Goal: Information Seeking & Learning: Learn about a topic

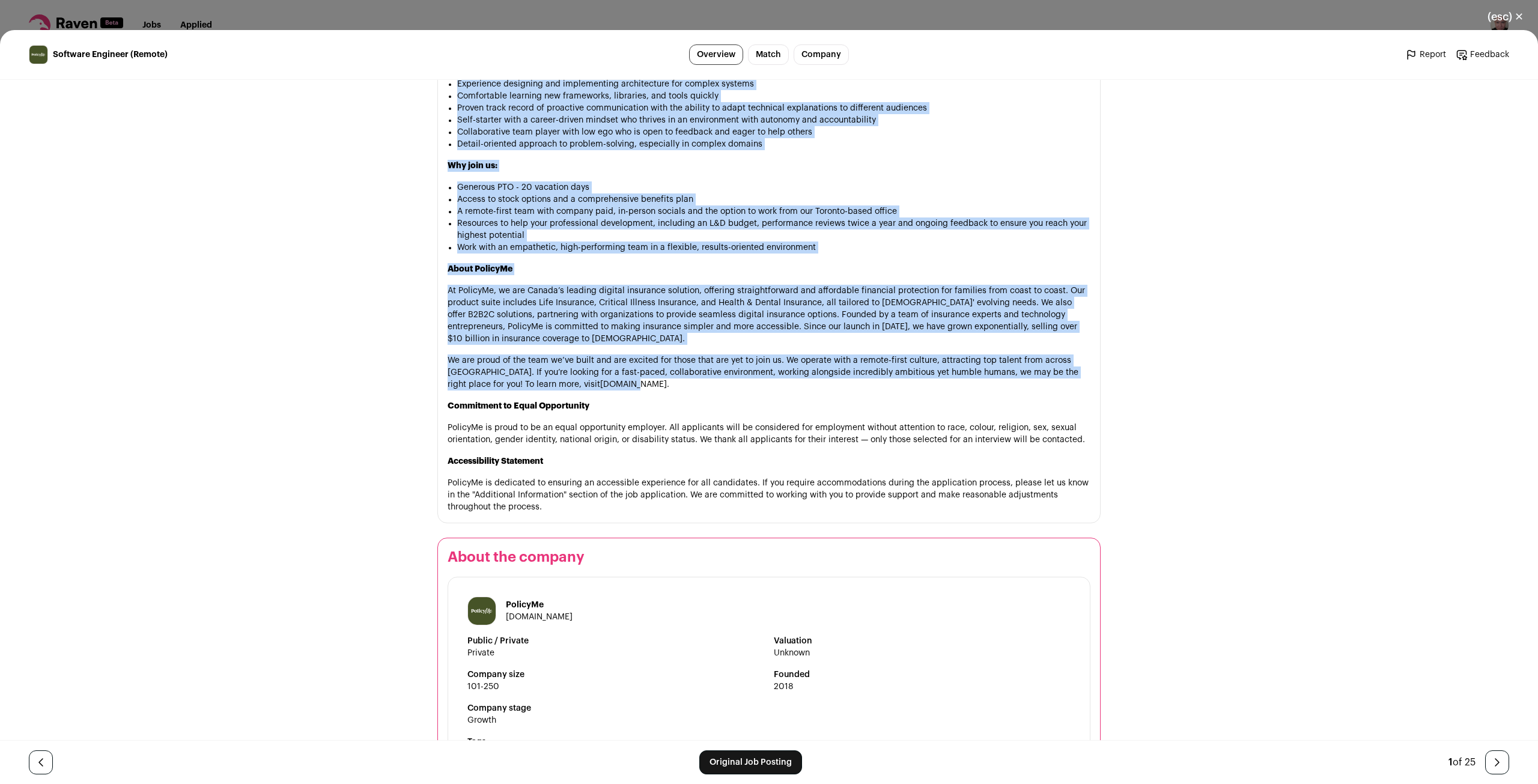
scroll to position [1021, 0]
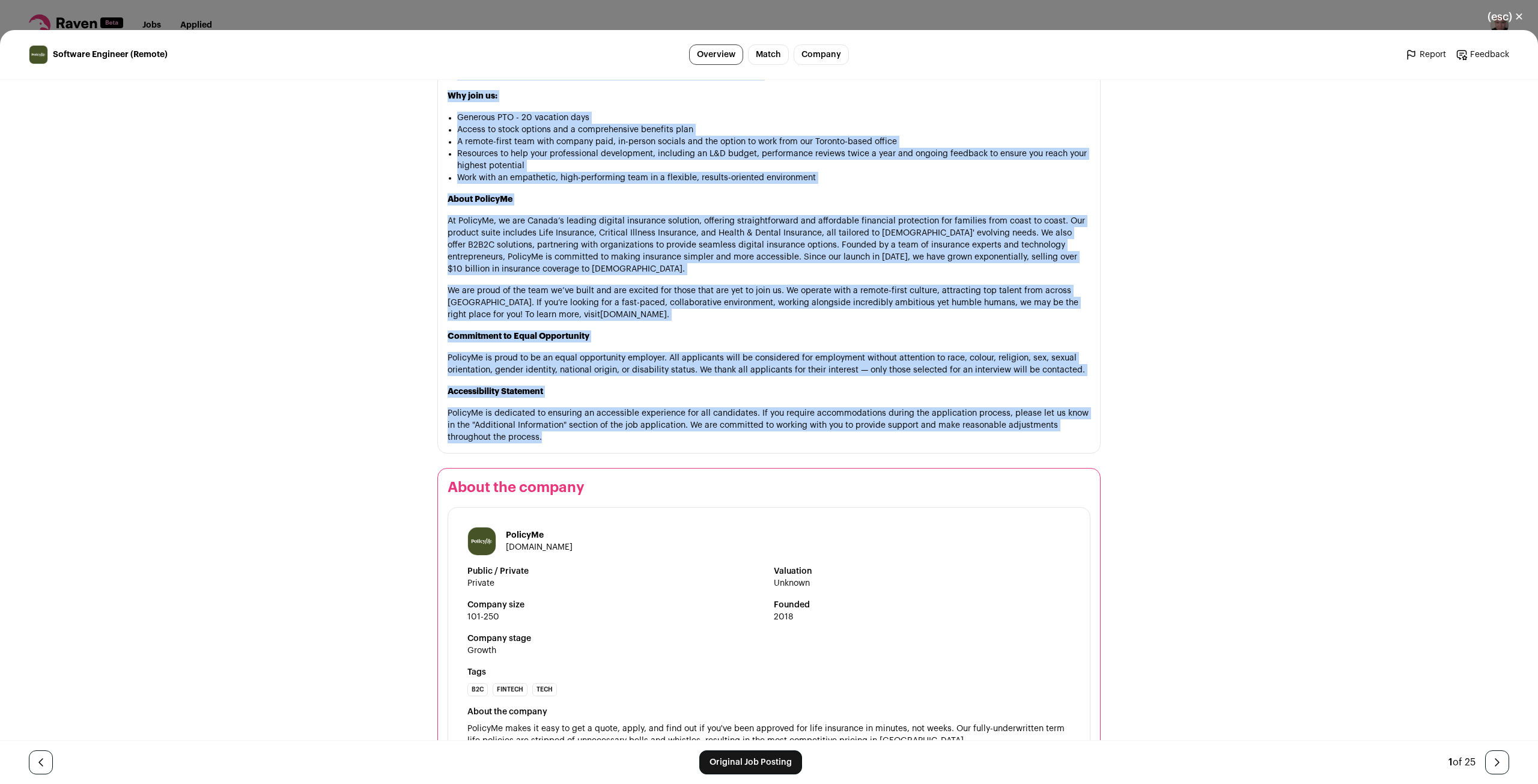
drag, startPoint x: 440, startPoint y: 221, endPoint x: 540, endPoint y: 434, distance: 235.3
click at [540, 434] on section "About the job Overview of the role We’re on a mission to modernize insurance, m…" at bounding box center [769, 46] width 663 height 816
copy div "Loremips do sit amet Co’ad el s doeiusm te incididun utlaboree, dolore ma aliqu…"
click at [1371, 272] on div "Software Engineer (Remote) Overview Match Company Report Feedback Report Feedba…" at bounding box center [769, 406] width 1538 height 753
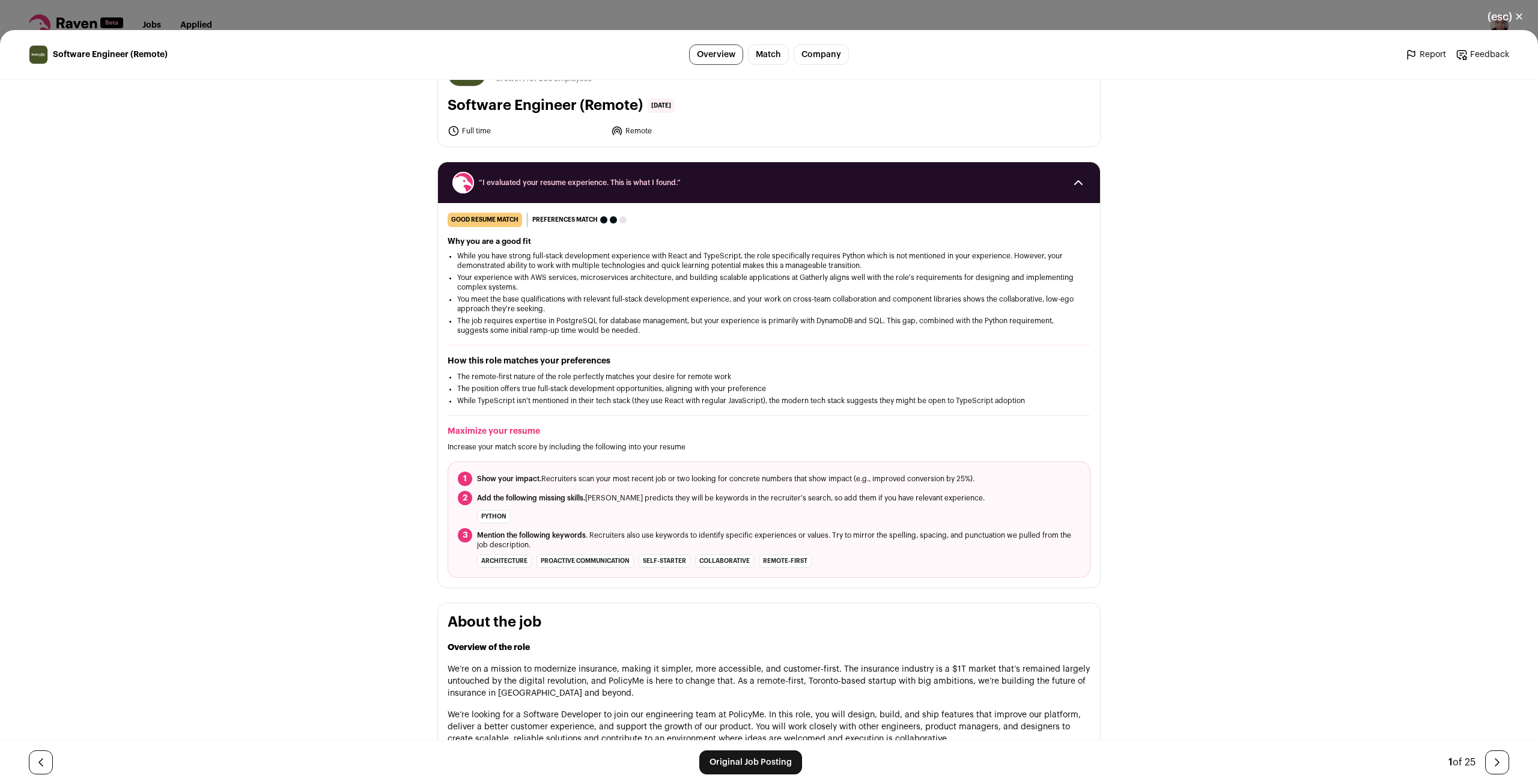
scroll to position [0, 0]
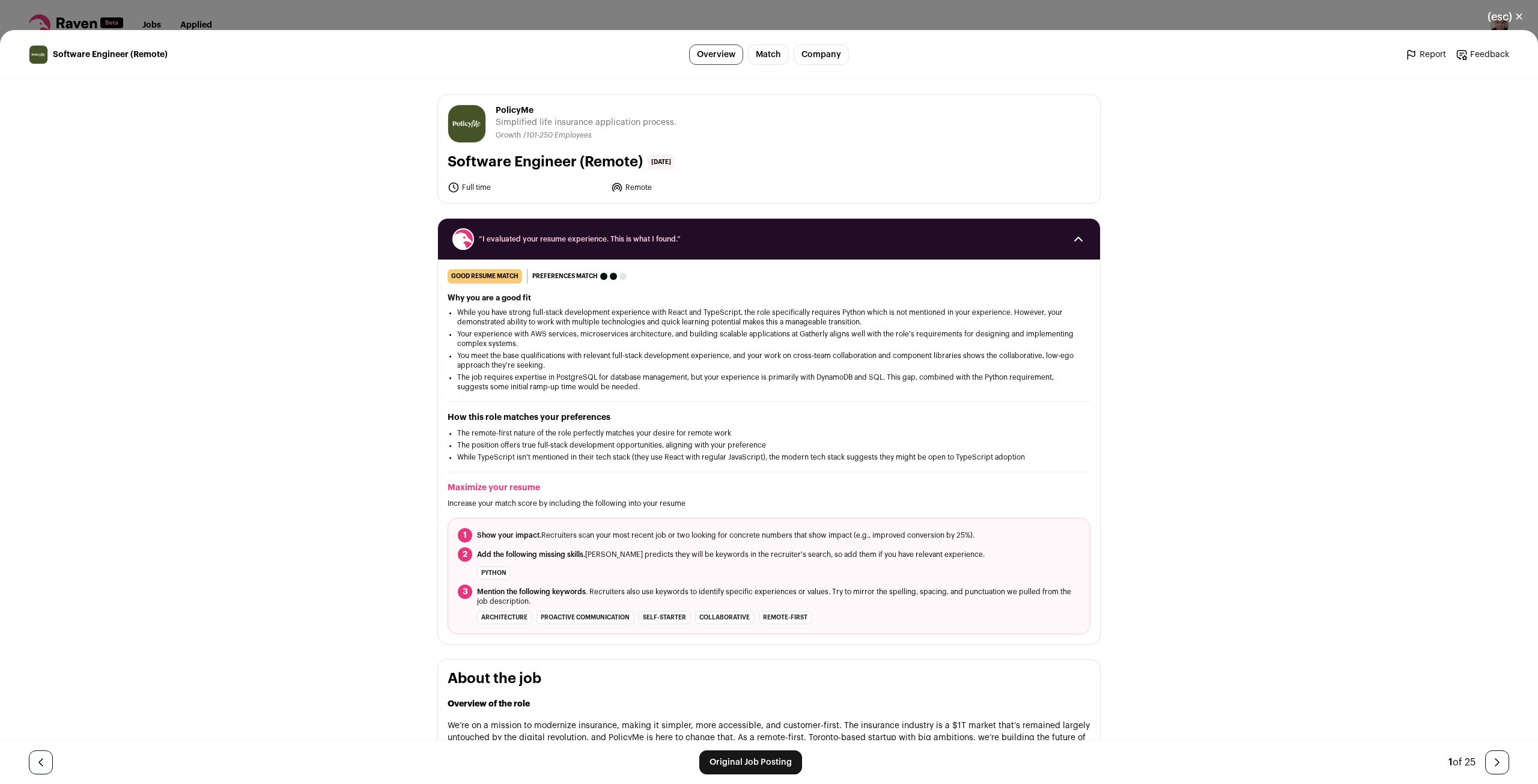
click at [762, 766] on link "Original Job Posting" at bounding box center [750, 762] width 103 height 24
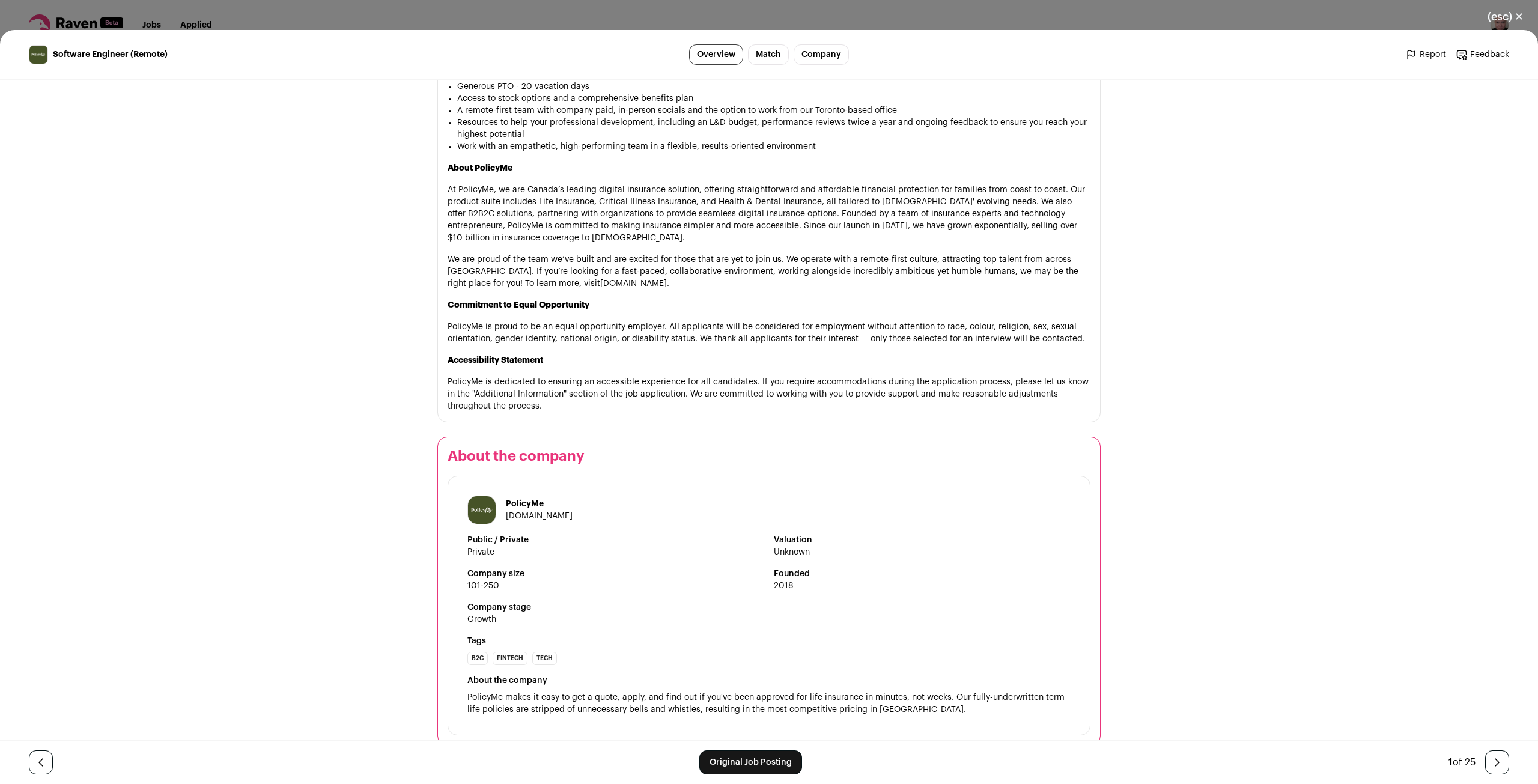
scroll to position [1067, 0]
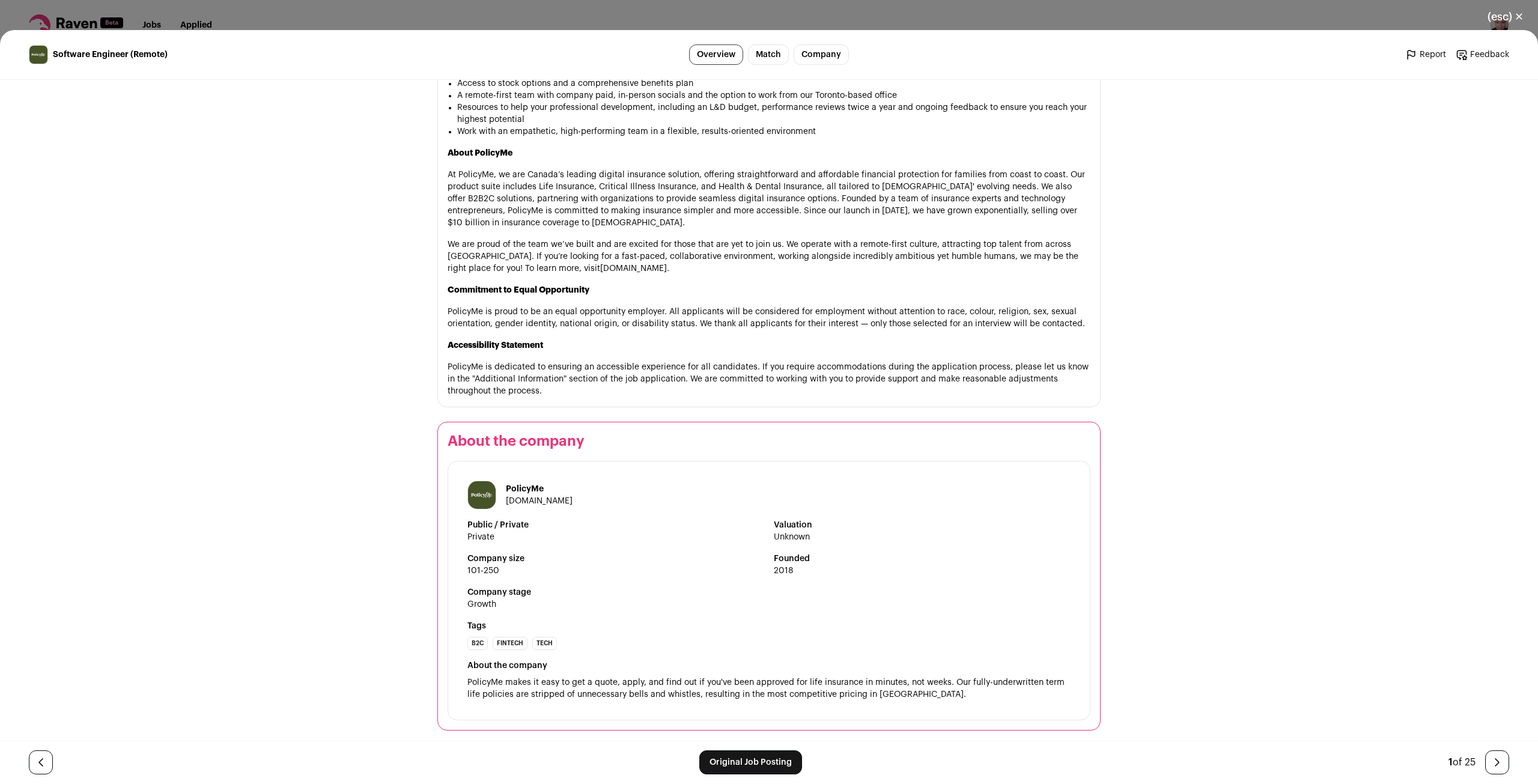
click at [263, 7] on div "(esc) ✕ Software Engineer (Remote) Overview Match Company Report Feedback Repor…" at bounding box center [769, 392] width 1538 height 784
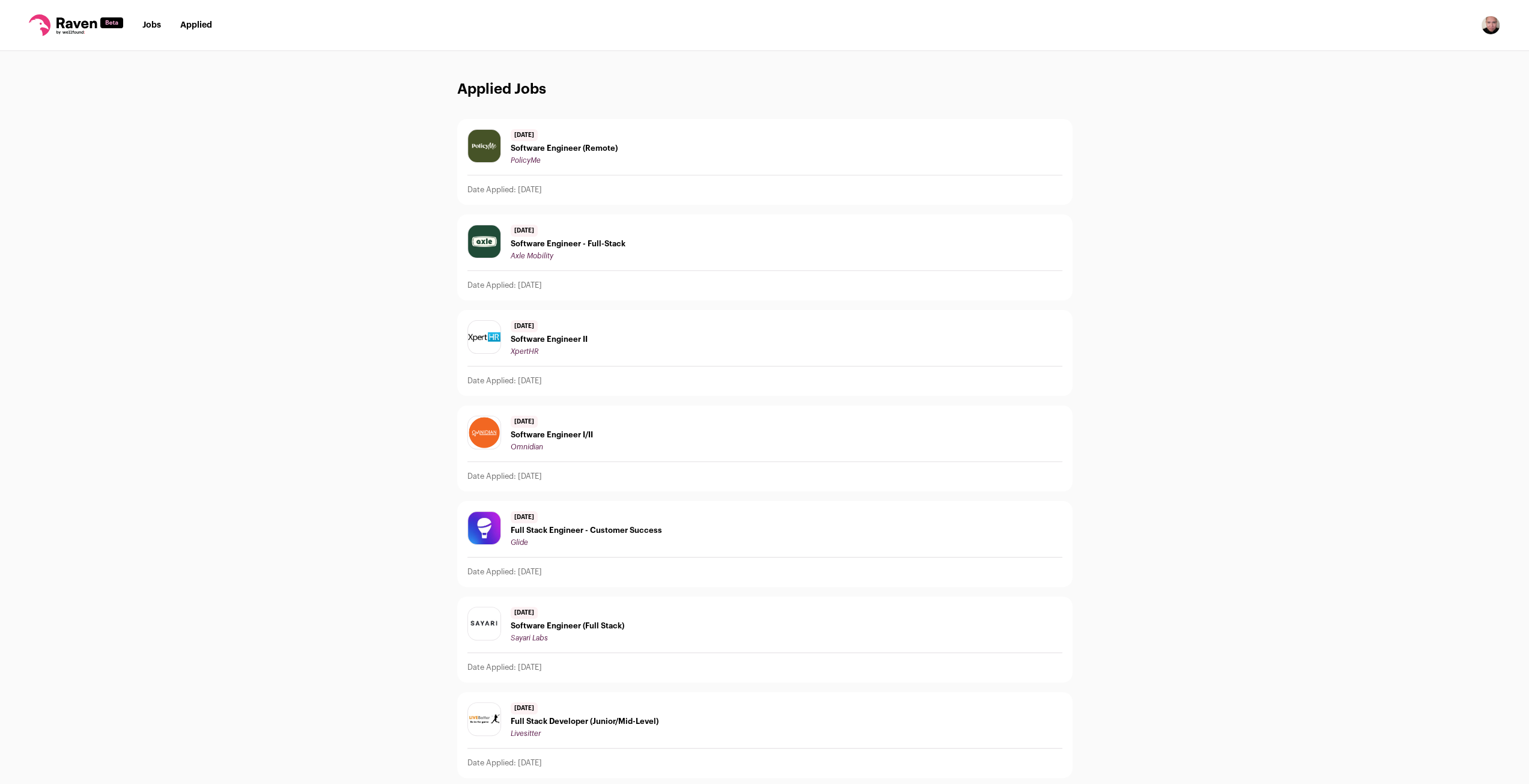
click at [147, 22] on link "Jobs" at bounding box center [152, 25] width 18 height 8
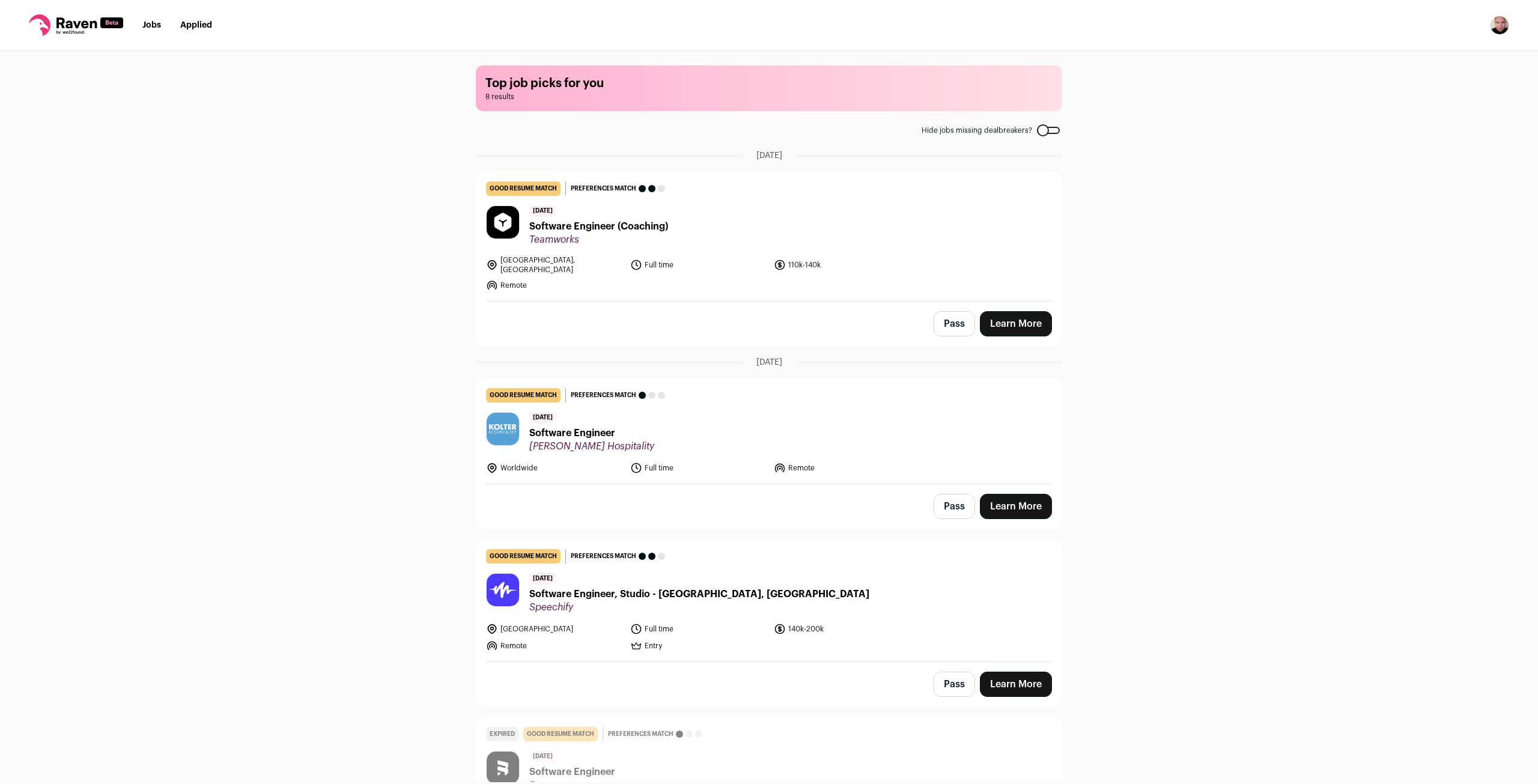
click at [645, 236] on span "Teamworks" at bounding box center [599, 240] width 139 height 12
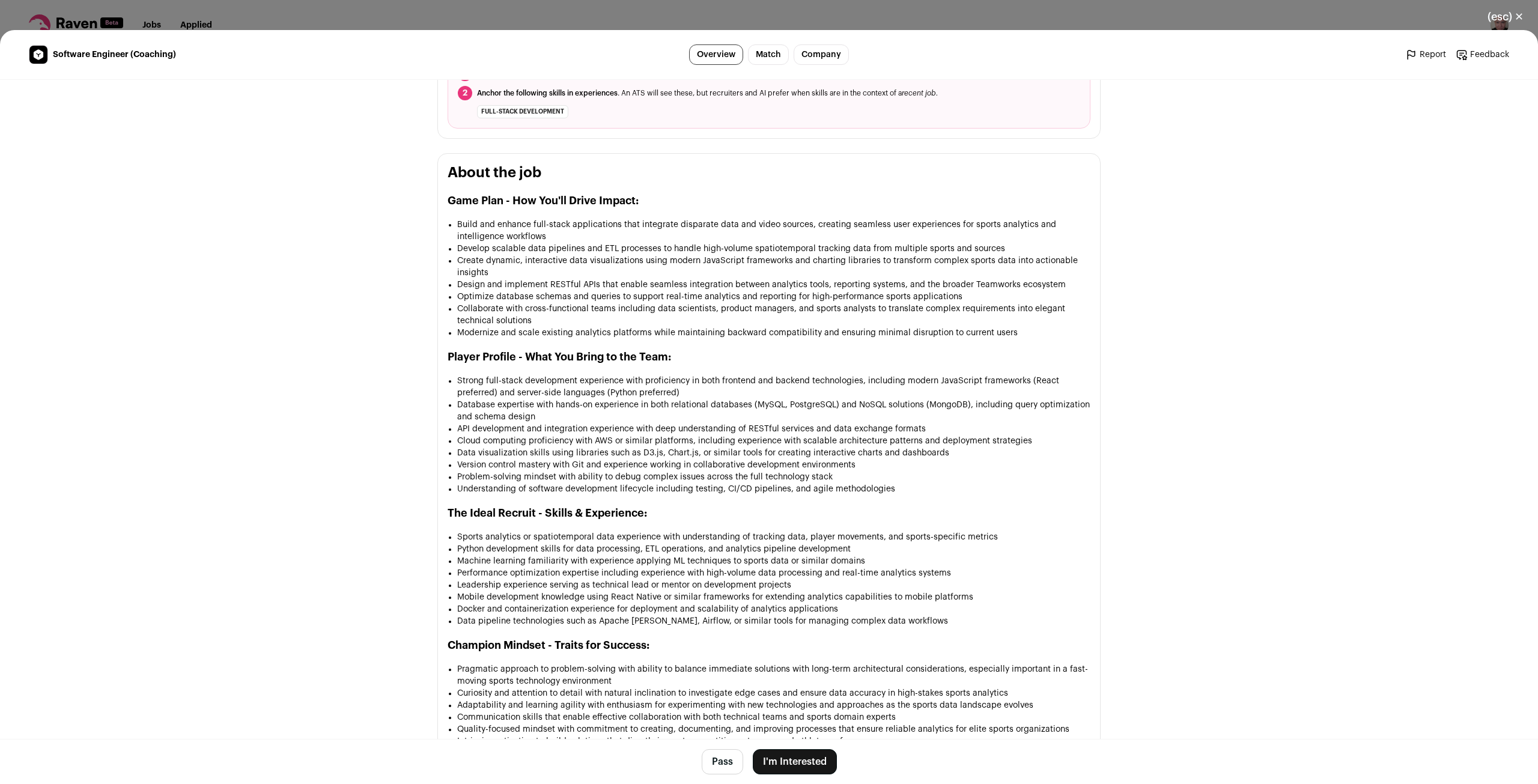
scroll to position [452, 0]
click at [789, 764] on button "I'm Interested" at bounding box center [795, 761] width 84 height 25
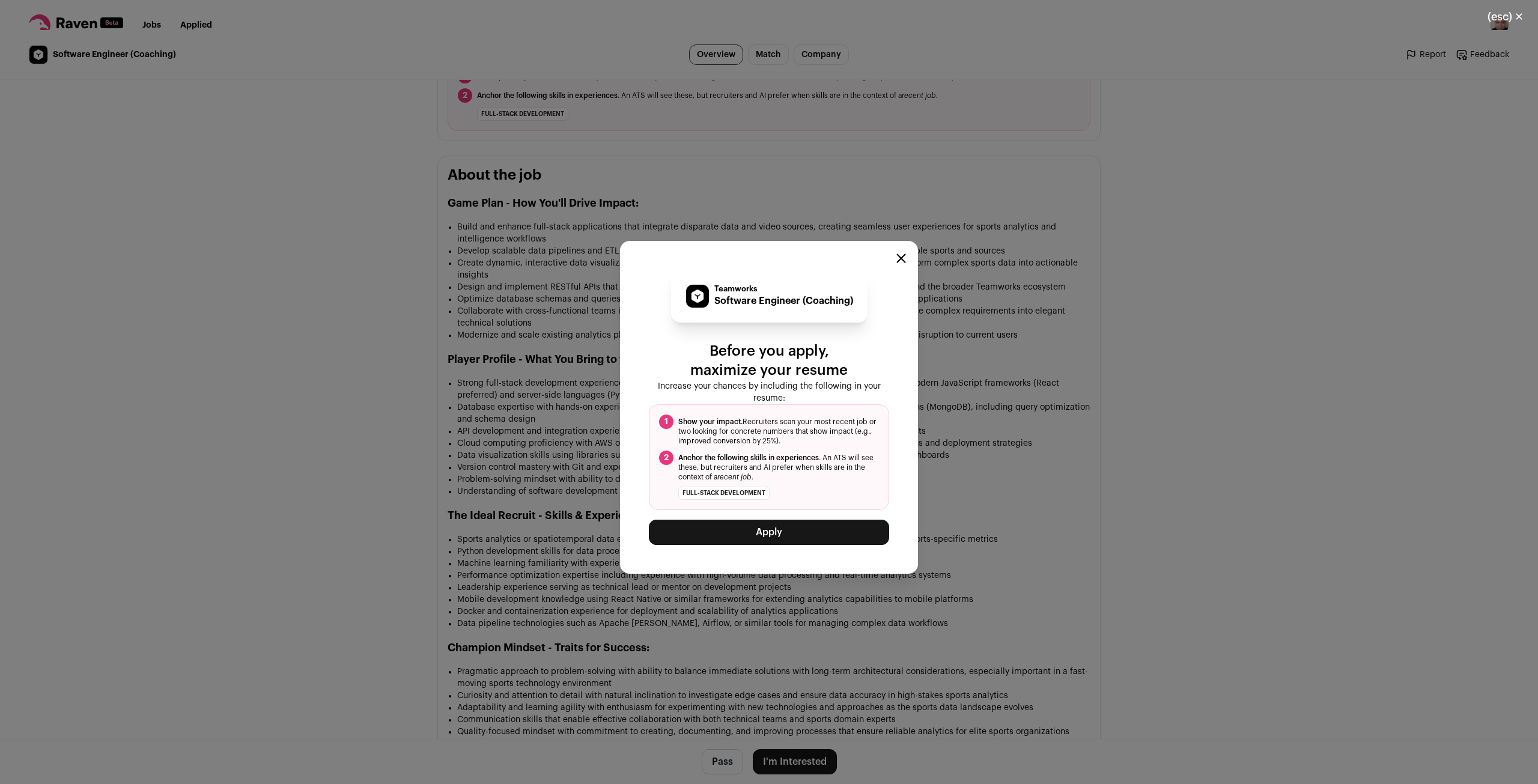
click at [733, 643] on div "Teamworks Software Engineer (Coaching) Before you apply, maximize your resume I…" at bounding box center [769, 406] width 1538 height 753
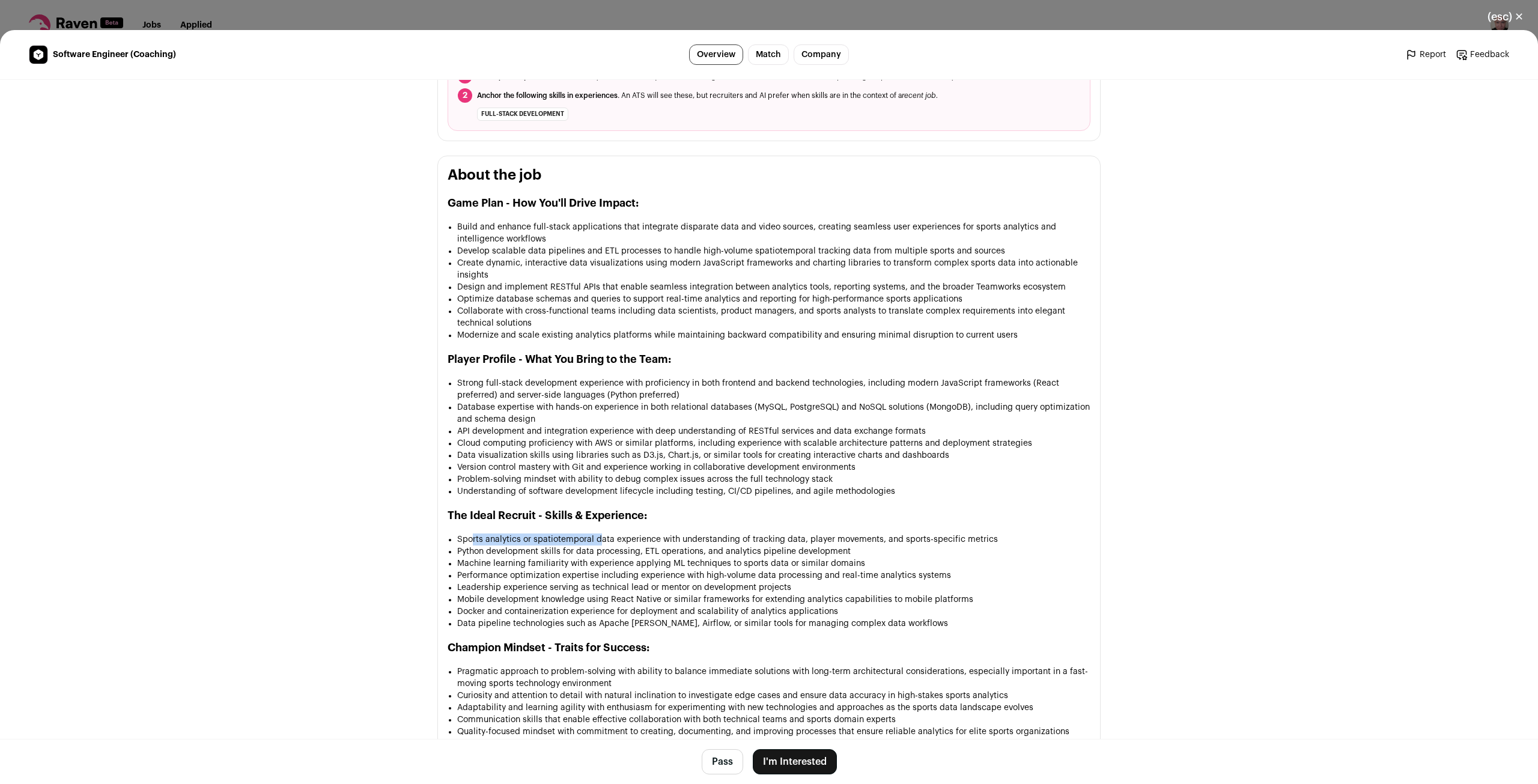
drag, startPoint x: 468, startPoint y: 531, endPoint x: 637, endPoint y: 522, distance: 169.2
drag, startPoint x: 508, startPoint y: 540, endPoint x: 767, endPoint y: 529, distance: 259.2
click at [712, 533] on ul "Sports analytics or spatiotemporal data experience with understanding of tracki…" at bounding box center [774, 581] width 633 height 96
drag, startPoint x: 483, startPoint y: 560, endPoint x: 644, endPoint y: 554, distance: 161.1
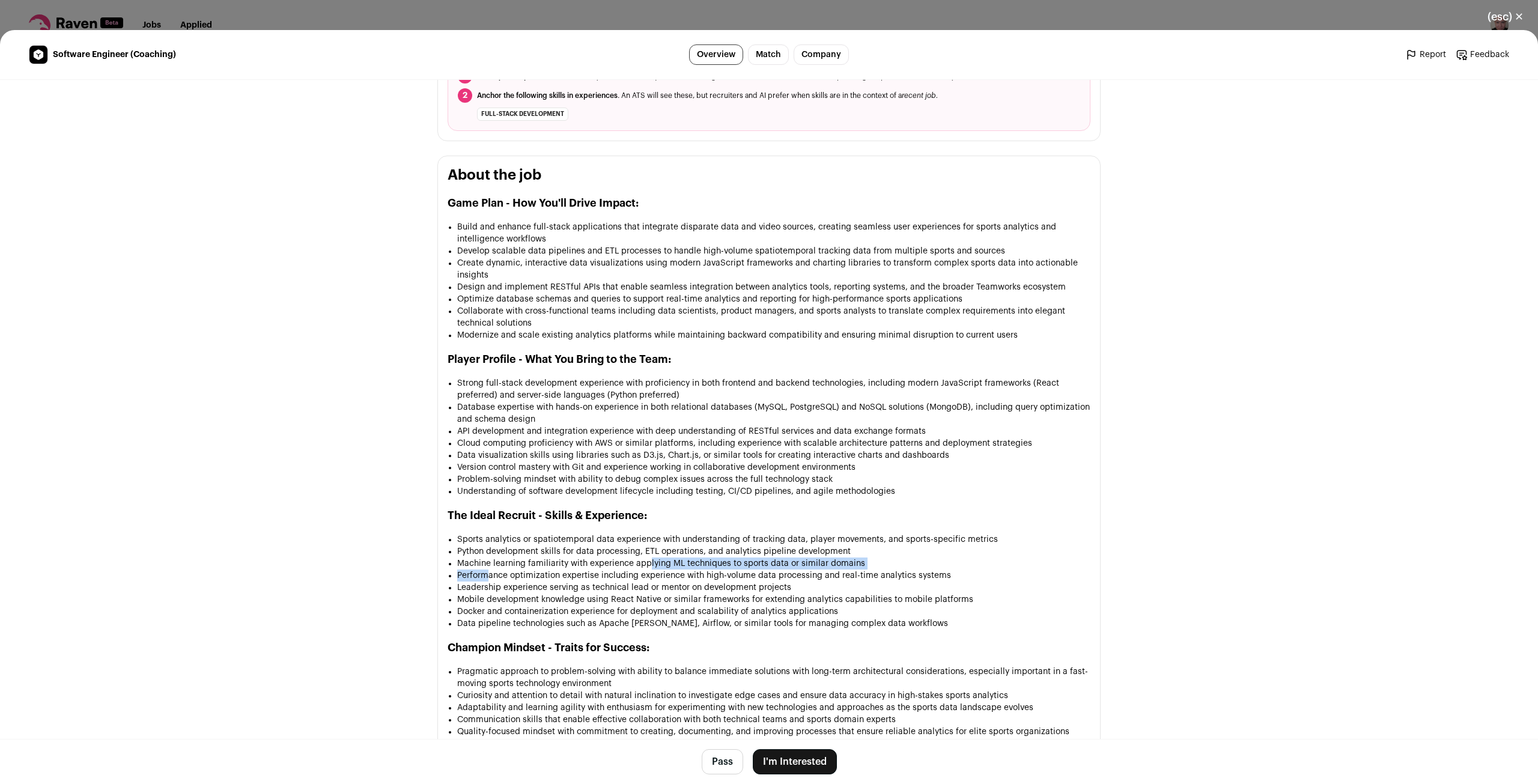
click at [644, 554] on ul "Sports analytics or spatiotemporal data experience with understanding of tracki…" at bounding box center [774, 581] width 633 height 96
click at [580, 557] on li "Machine learning familiarity with experience applying ML techniques to sports d…" at bounding box center [774, 563] width 633 height 12
drag, startPoint x: 554, startPoint y: 555, endPoint x: 793, endPoint y: 547, distance: 239.1
click at [781, 557] on li "Machine learning familiarity with experience applying ML techniques to sports d…" at bounding box center [774, 563] width 633 height 12
click at [794, 557] on li "Machine learning familiarity with experience applying ML techniques to sports d…" at bounding box center [774, 563] width 633 height 12
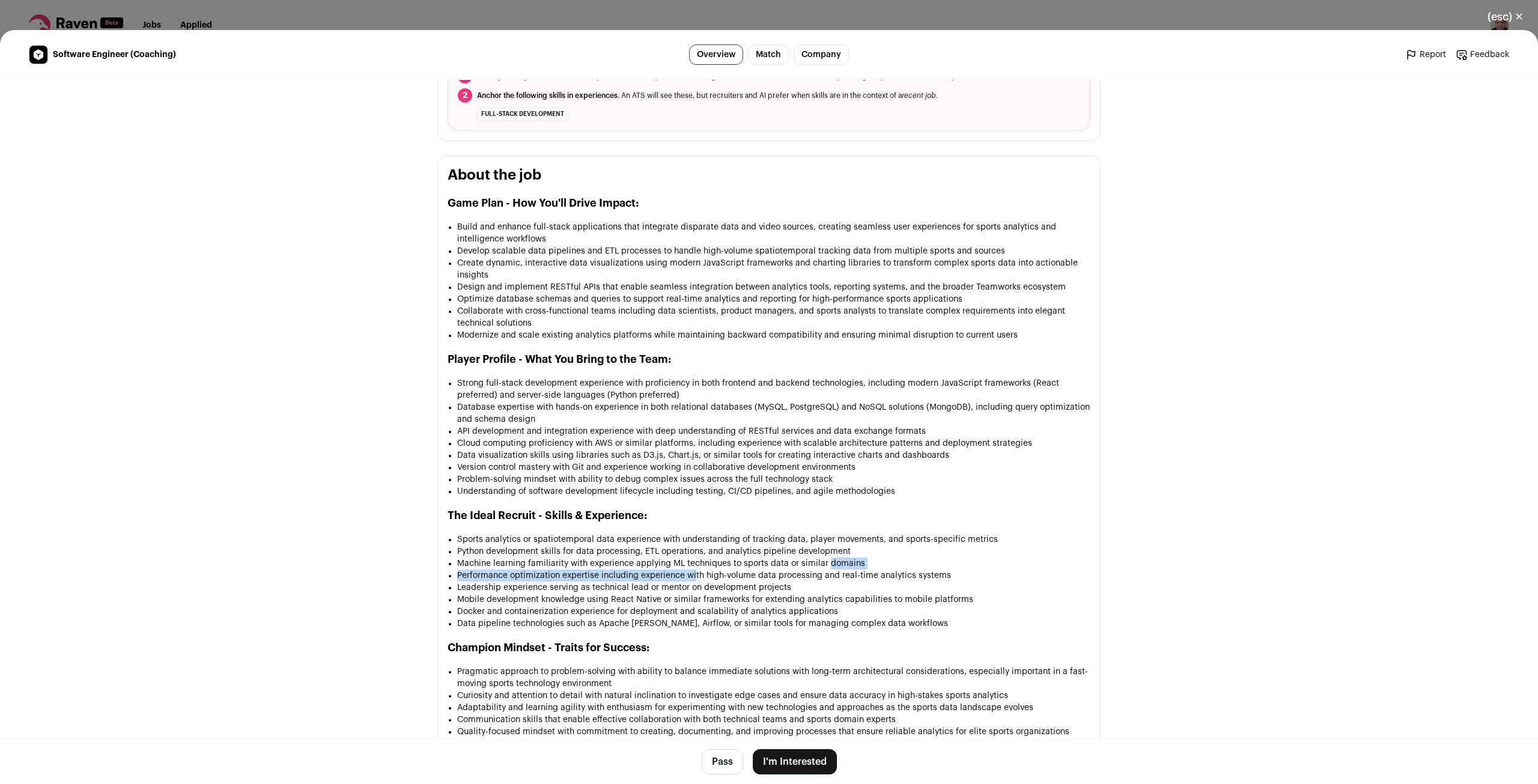
drag, startPoint x: 792, startPoint y: 549, endPoint x: 849, endPoint y: 546, distance: 57.1
click at [846, 546] on ul "Sports analytics or spatiotemporal data experience with understanding of tracki…" at bounding box center [774, 581] width 633 height 96
click at [894, 557] on li "Machine learning familiarity with experience applying ML techniques to sports d…" at bounding box center [774, 563] width 633 height 12
drag, startPoint x: 562, startPoint y: 572, endPoint x: 712, endPoint y: 582, distance: 150.3
click at [695, 582] on li "Leadership experience serving as technical lead or mentor on development projec…" at bounding box center [774, 588] width 633 height 12
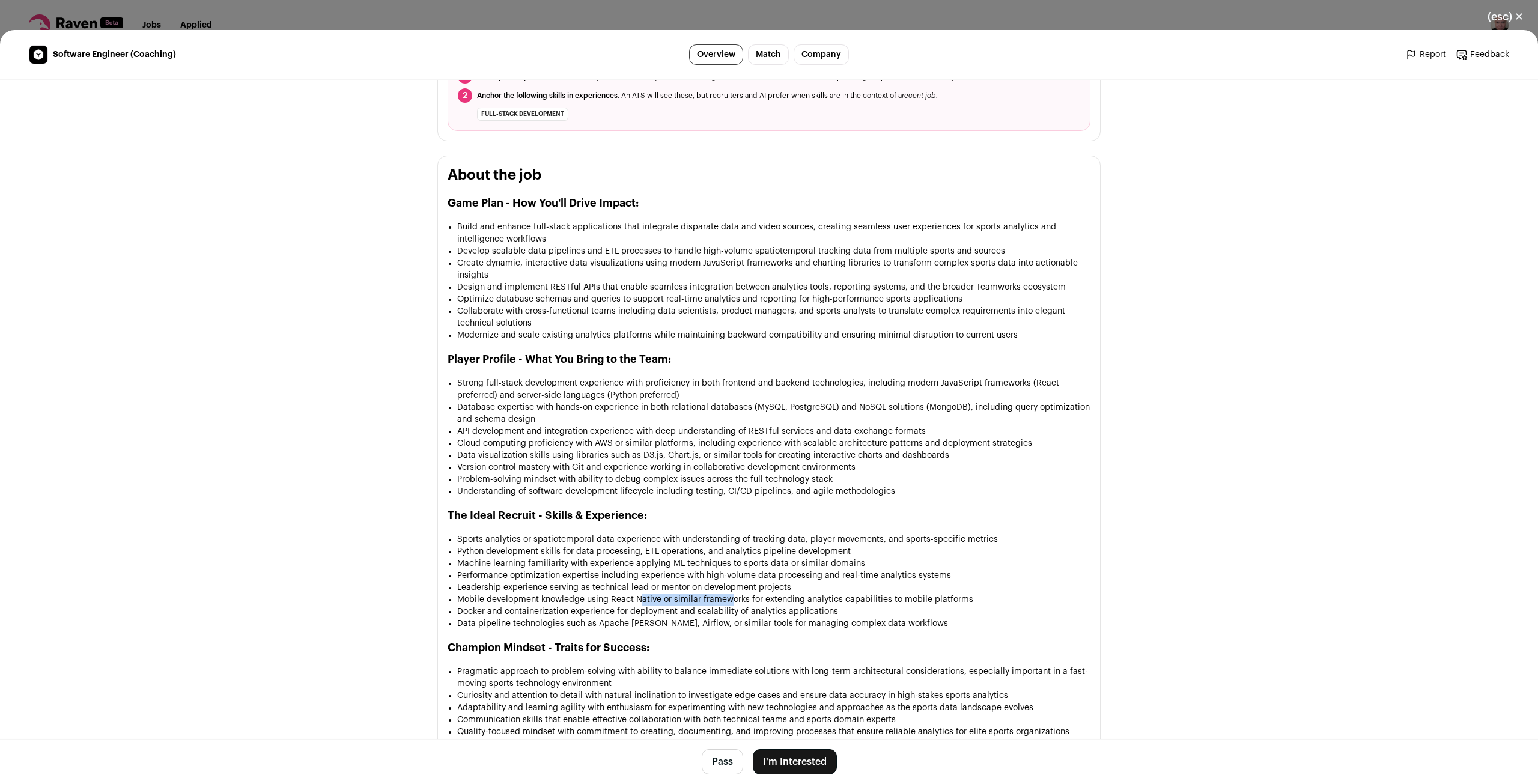
drag, startPoint x: 635, startPoint y: 593, endPoint x: 752, endPoint y: 595, distance: 117.0
click at [745, 594] on li "Mobile development knowledge using React Native or similar frameworks for exten…" at bounding box center [774, 599] width 633 height 12
drag, startPoint x: 833, startPoint y: 584, endPoint x: 915, endPoint y: 582, distance: 82.0
click at [891, 582] on ul "Sports analytics or spatiotemporal data experience with understanding of tracki…" at bounding box center [774, 581] width 633 height 96
drag, startPoint x: 690, startPoint y: 601, endPoint x: 792, endPoint y: 603, distance: 102.0
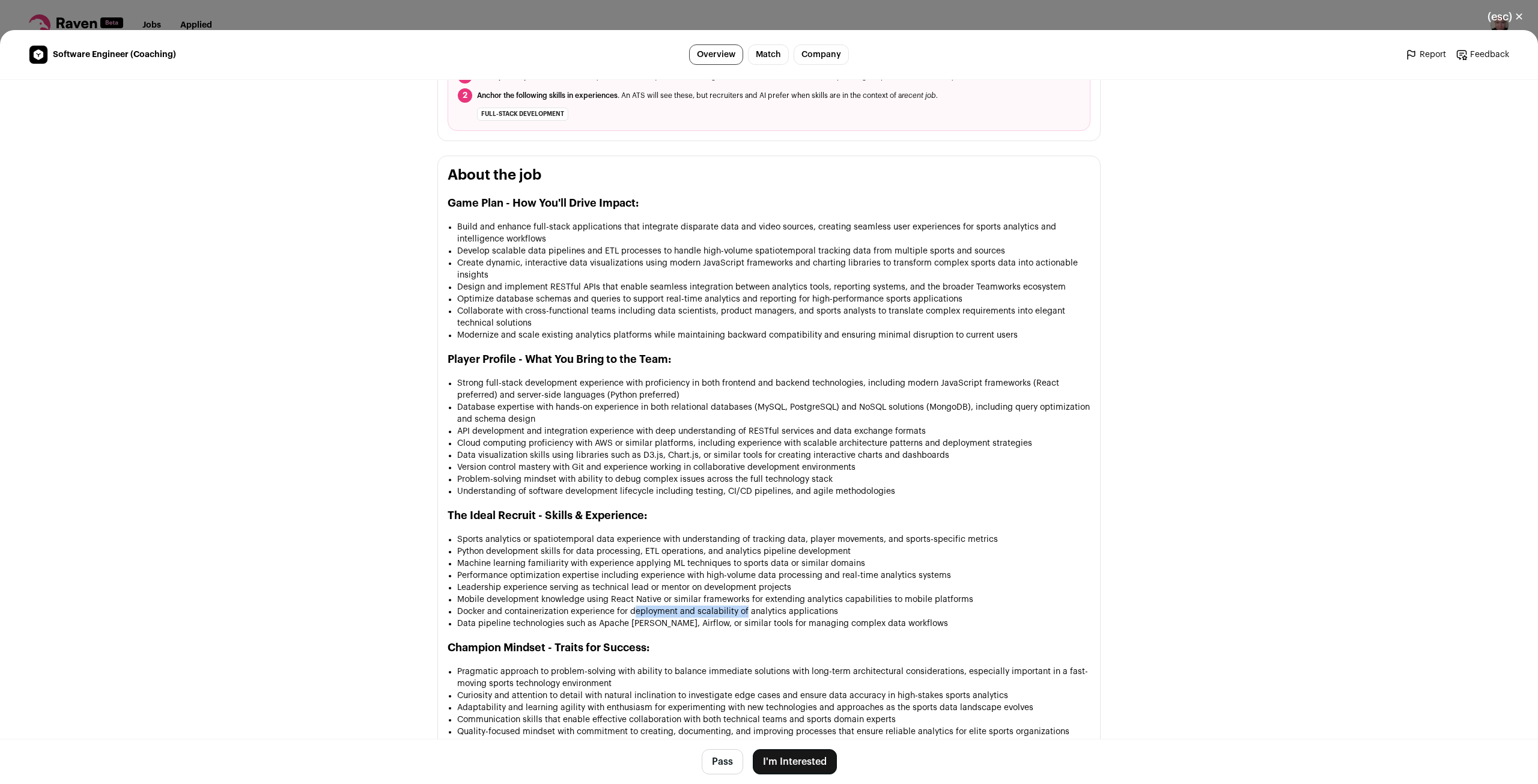
click at [773, 605] on li "Docker and containerization experience for deployment and scalability of analyt…" at bounding box center [774, 611] width 633 height 12
drag, startPoint x: 772, startPoint y: 613, endPoint x: 881, endPoint y: 600, distance: 109.8
click at [811, 618] on li "Data pipeline technologies such as Apache [PERSON_NAME], Airflow, or similar to…" at bounding box center [774, 624] width 633 height 12
drag, startPoint x: 888, startPoint y: 599, endPoint x: 790, endPoint y: 453, distance: 175.8
click at [884, 605] on li "Docker and containerization experience for deployment and scalability of analyt…" at bounding box center [774, 611] width 633 height 12
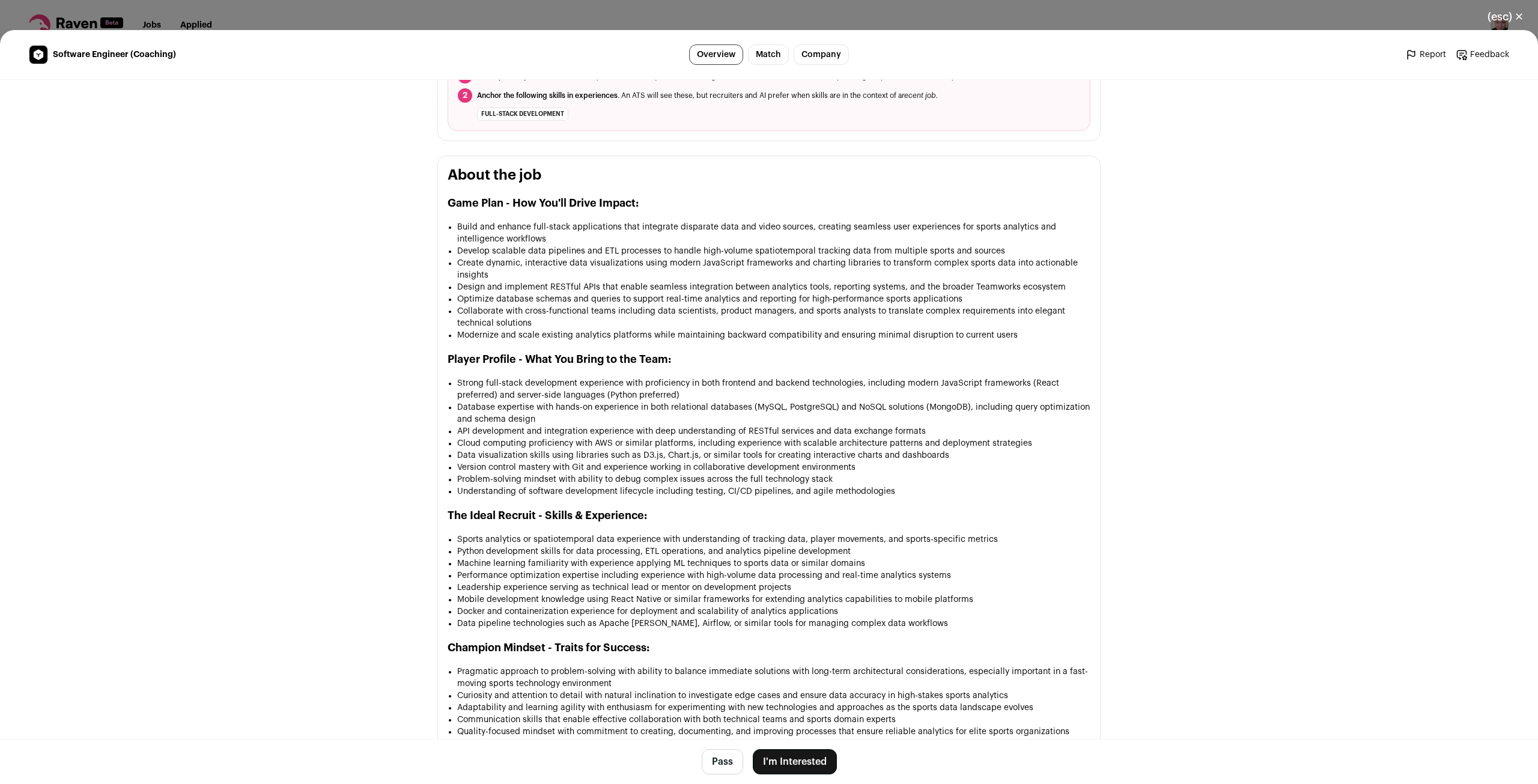
click at [549, 23] on div "(esc) ✕ Software Engineer (Coaching) Overview Match Company Report Feedback Rep…" at bounding box center [769, 392] width 1538 height 784
